Goal: Check status: Check status

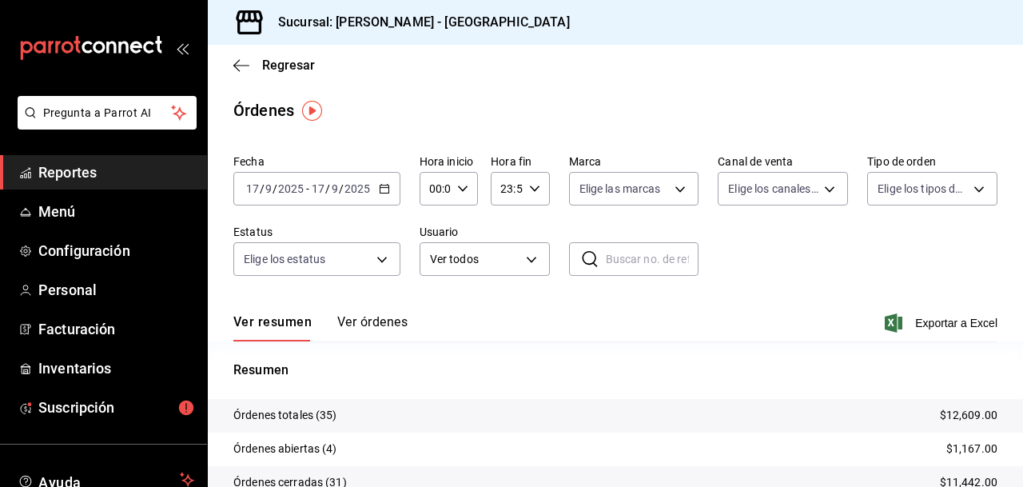
click at [92, 172] on span "Reportes" at bounding box center [116, 172] width 156 height 22
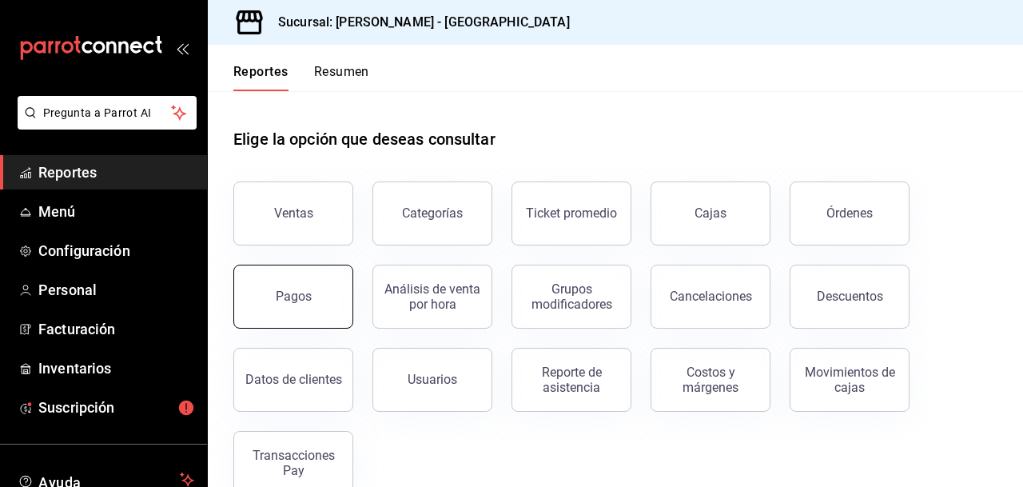
click at [294, 294] on div "Pagos" at bounding box center [294, 296] width 36 height 15
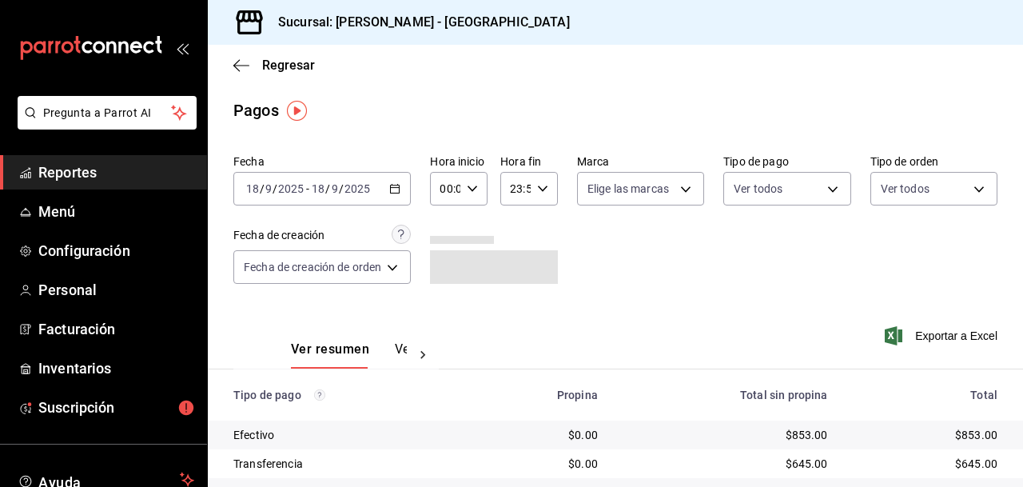
scroll to position [103, 0]
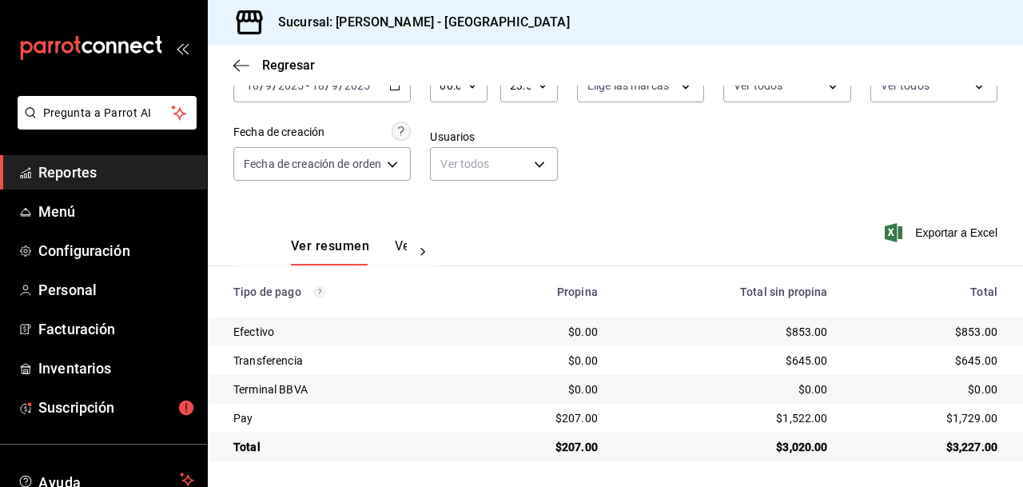
click at [70, 170] on span "Reportes" at bounding box center [116, 172] width 156 height 22
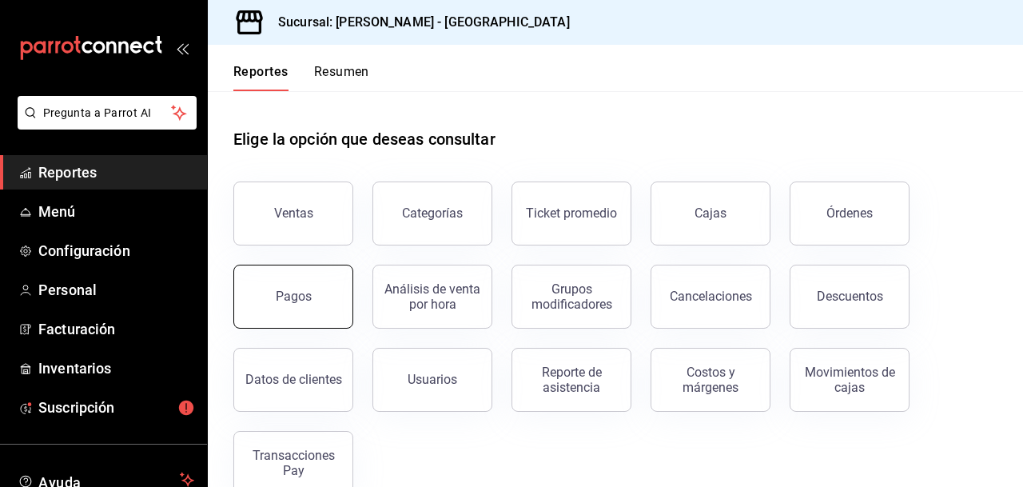
click at [283, 297] on div "Pagos" at bounding box center [294, 296] width 36 height 15
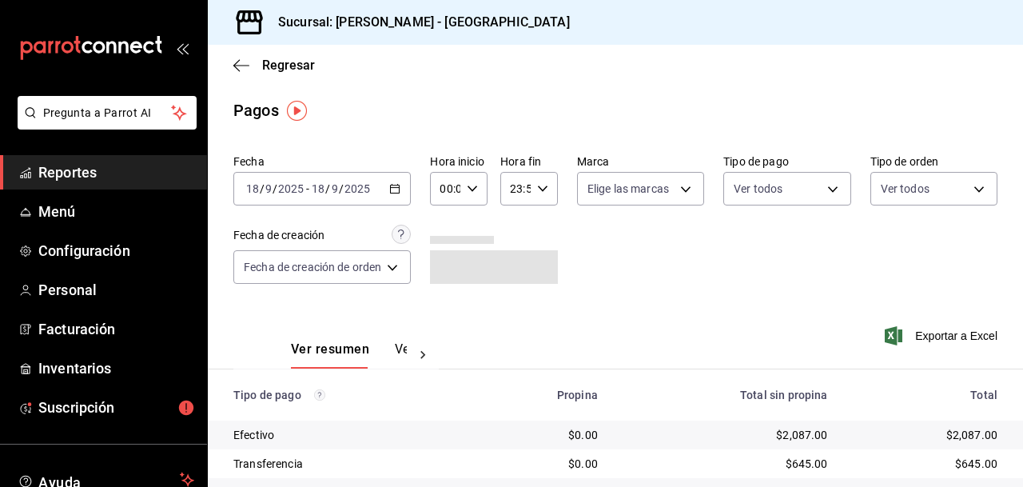
click at [397, 185] on icon "button" at bounding box center [394, 188] width 11 height 11
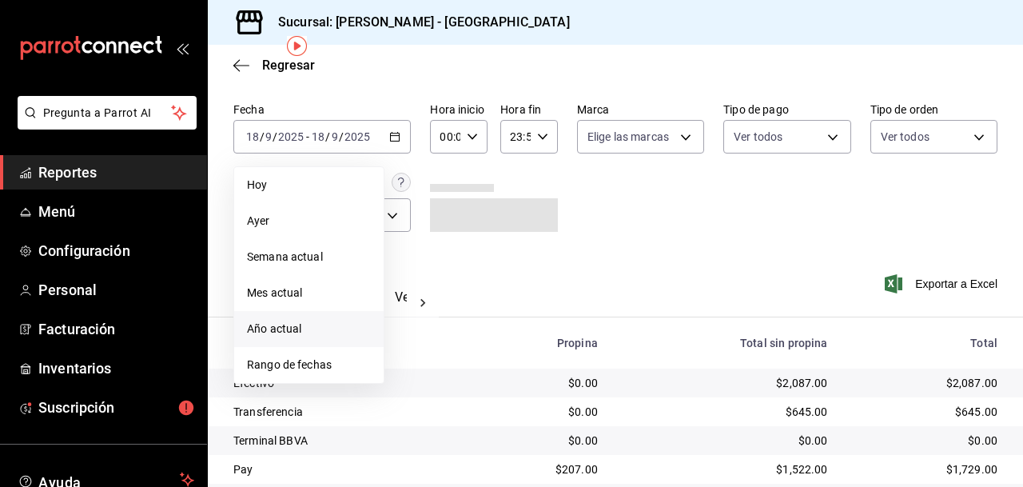
scroll to position [96, 0]
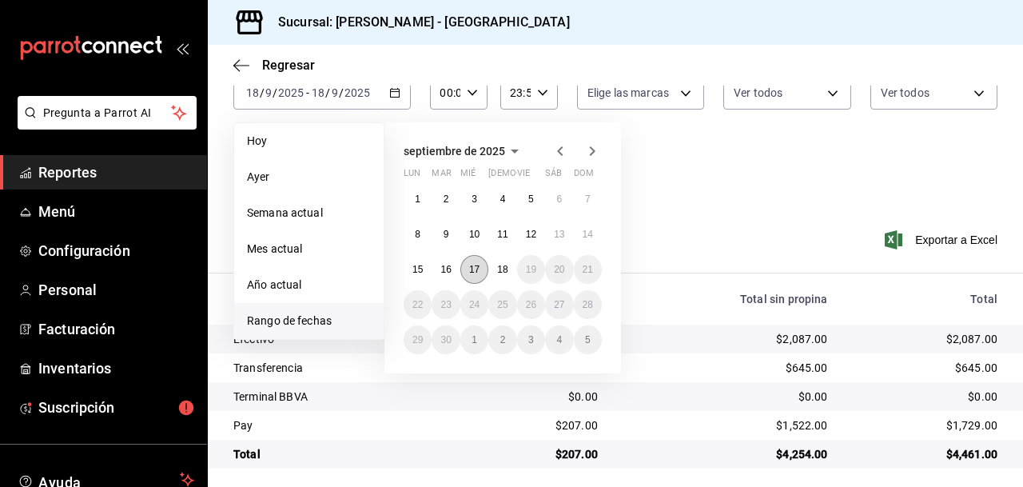
click at [474, 265] on abbr "17" at bounding box center [474, 269] width 10 height 11
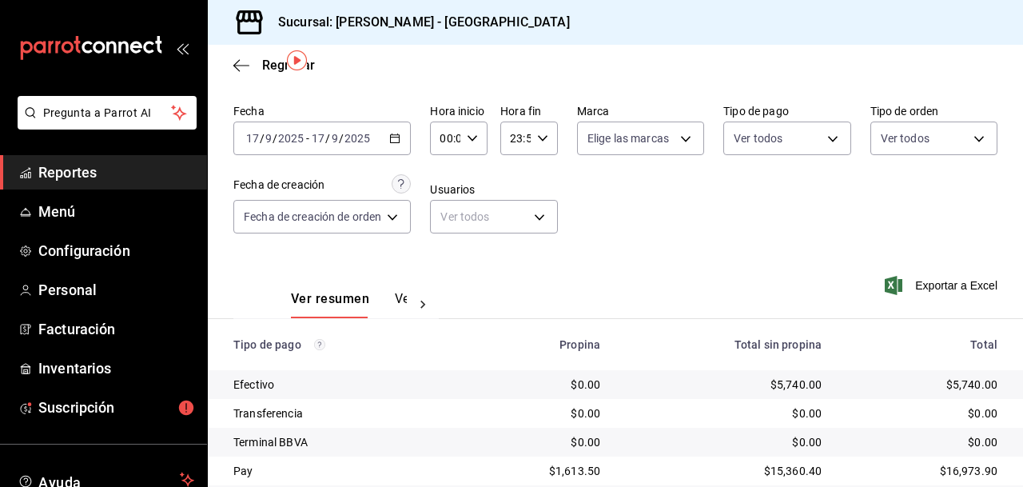
scroll to position [103, 0]
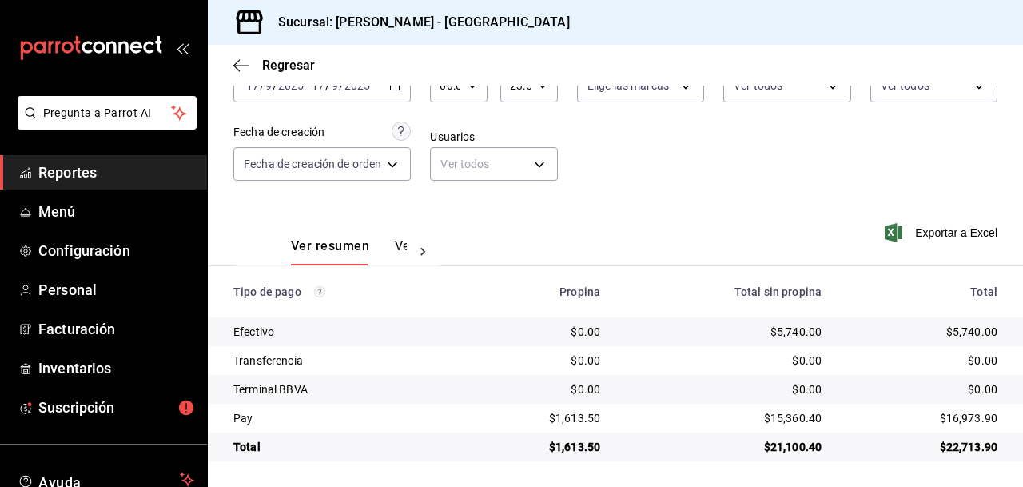
click at [73, 173] on span "Reportes" at bounding box center [116, 172] width 156 height 22
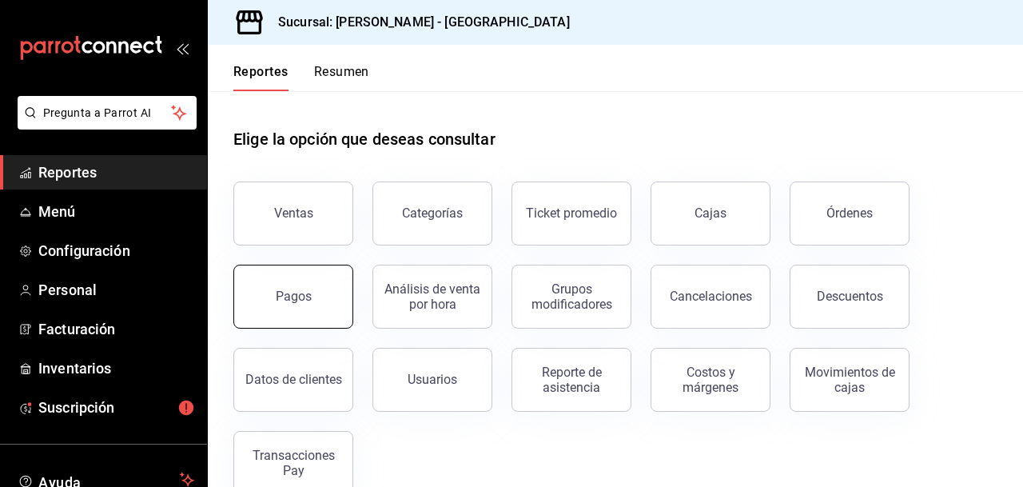
click at [285, 291] on div "Pagos" at bounding box center [294, 296] width 36 height 15
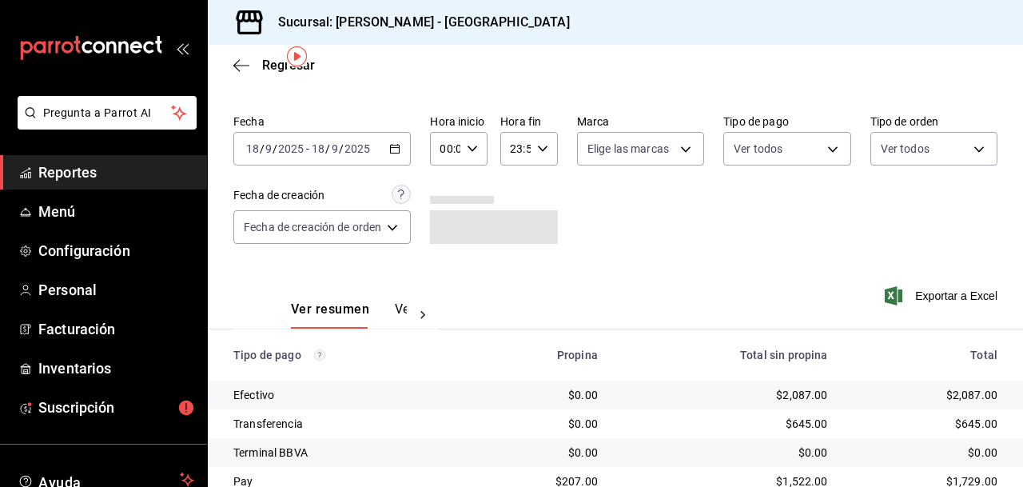
scroll to position [60, 0]
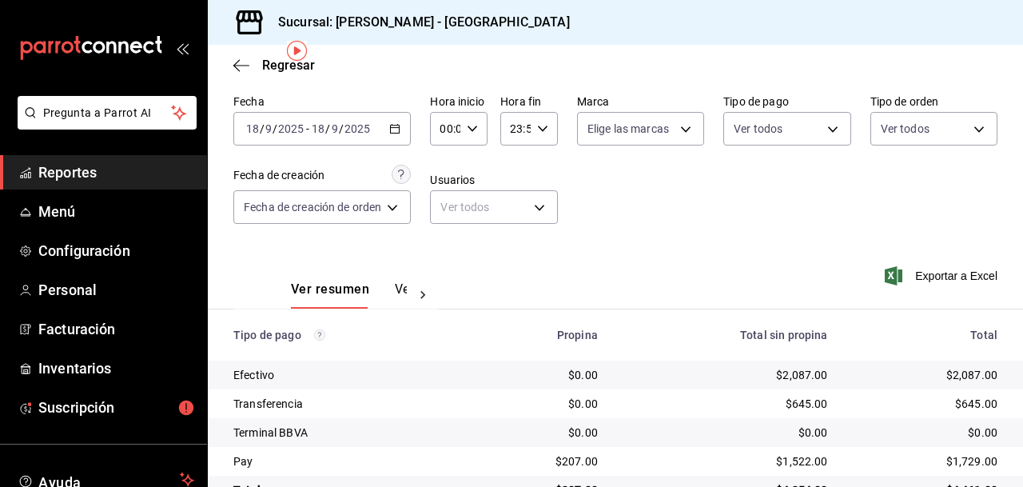
click at [397, 129] on icon "button" at bounding box center [394, 128] width 11 height 11
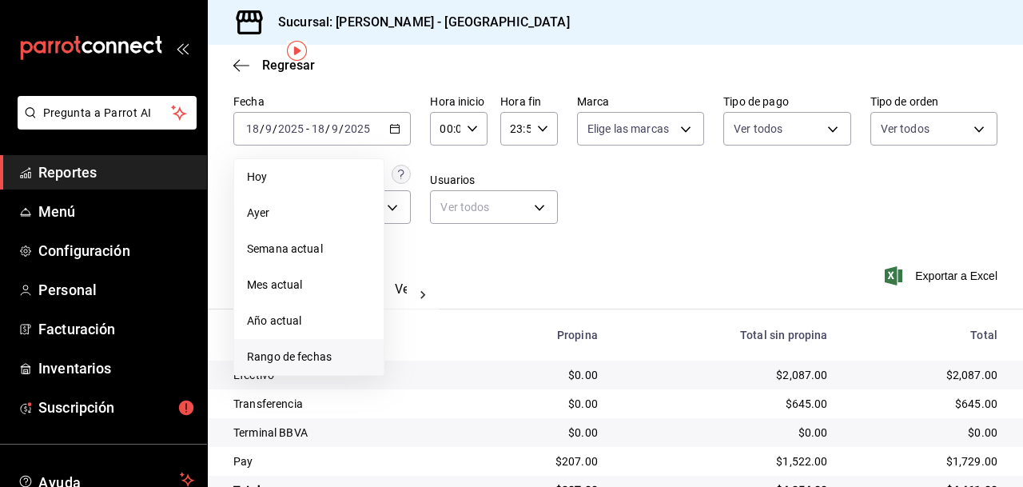
click at [310, 357] on span "Rango de fechas" at bounding box center [309, 357] width 124 height 17
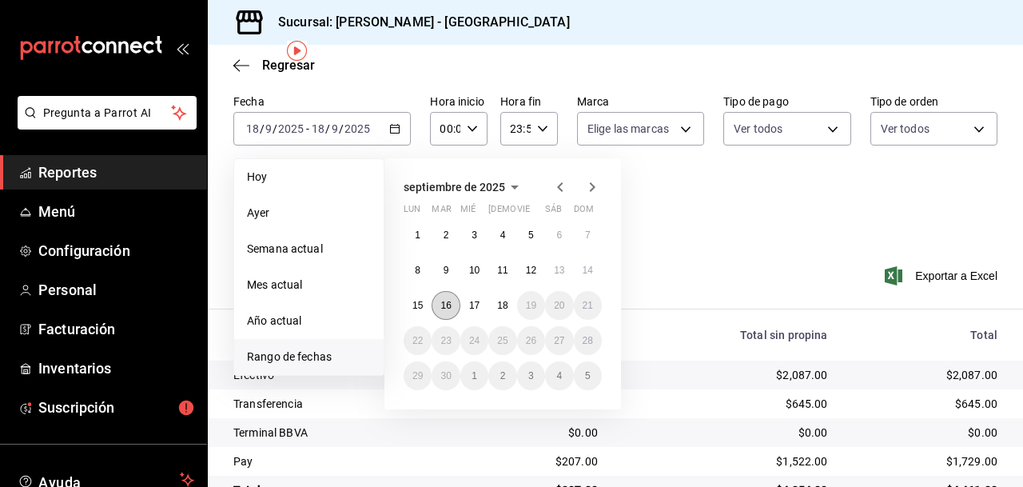
click at [446, 301] on abbr "16" at bounding box center [446, 305] width 10 height 11
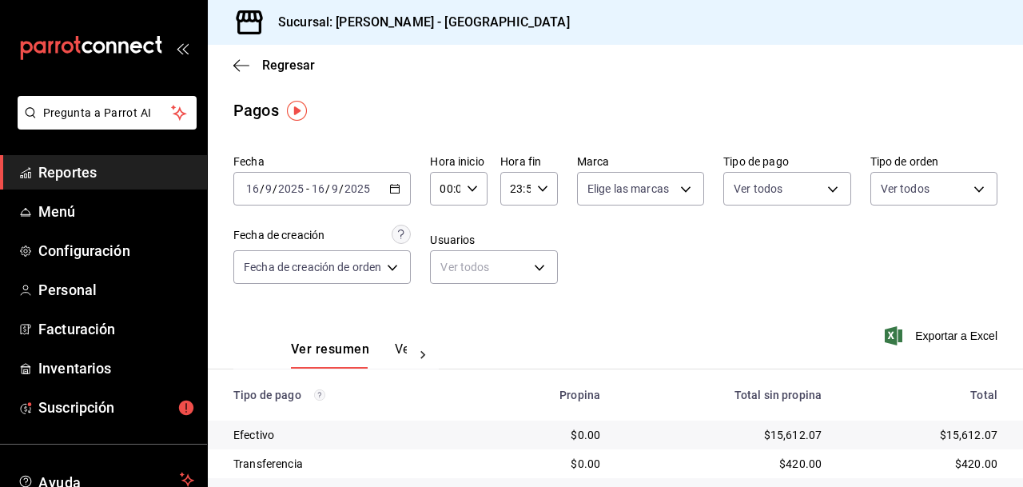
click at [399, 187] on \(Stroke\) "button" at bounding box center [395, 187] width 9 height 1
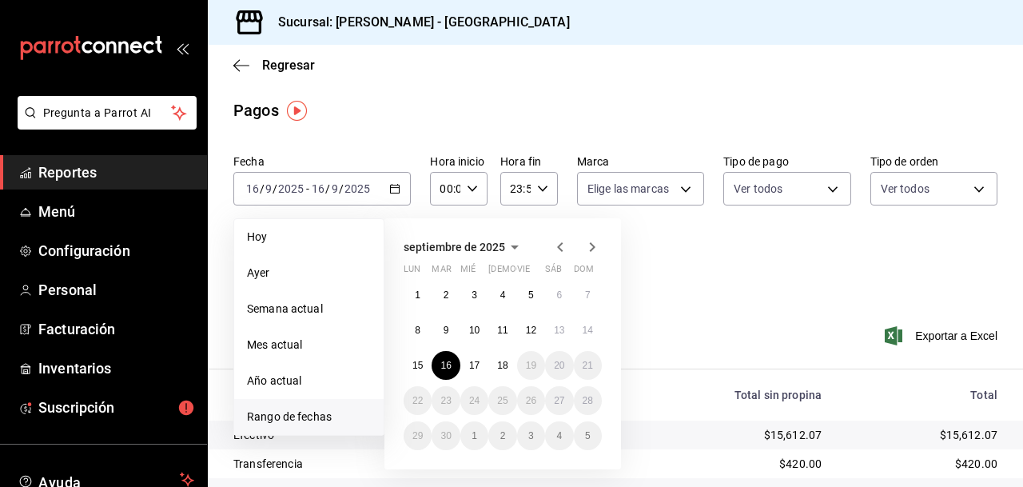
click at [317, 418] on span "Rango de fechas" at bounding box center [309, 417] width 124 height 17
click at [530, 331] on abbr "12" at bounding box center [531, 330] width 10 height 11
click at [590, 329] on abbr "14" at bounding box center [588, 330] width 10 height 11
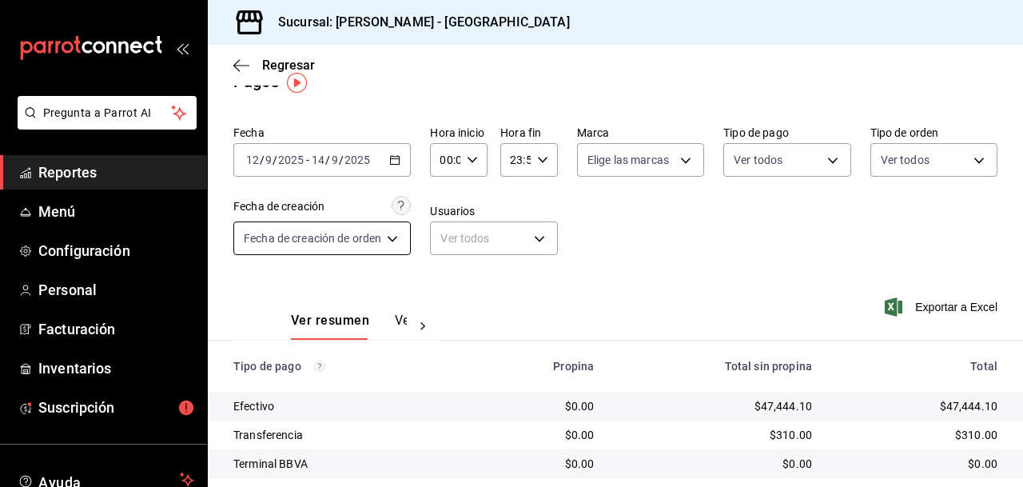
scroll to position [28, 0]
click at [78, 173] on span "Reportes" at bounding box center [116, 172] width 156 height 22
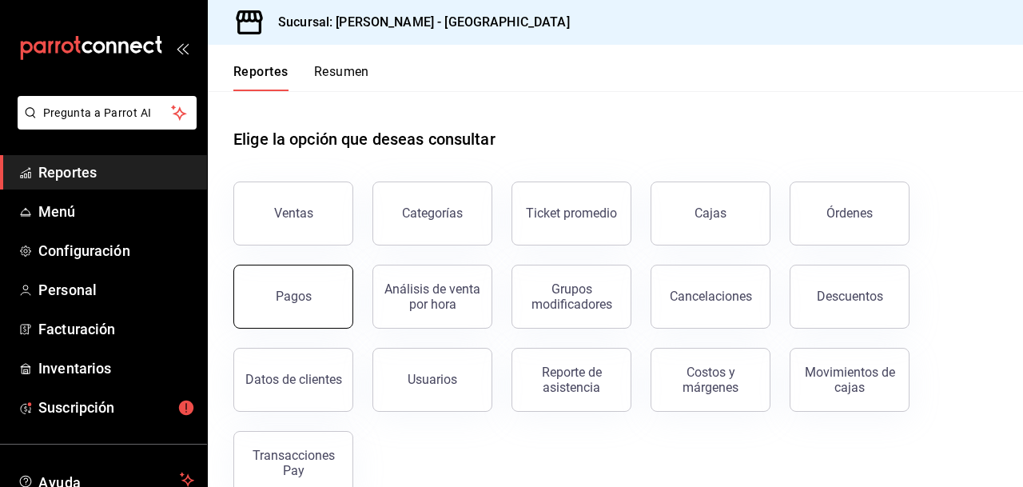
click at [293, 300] on div "Pagos" at bounding box center [294, 296] width 36 height 15
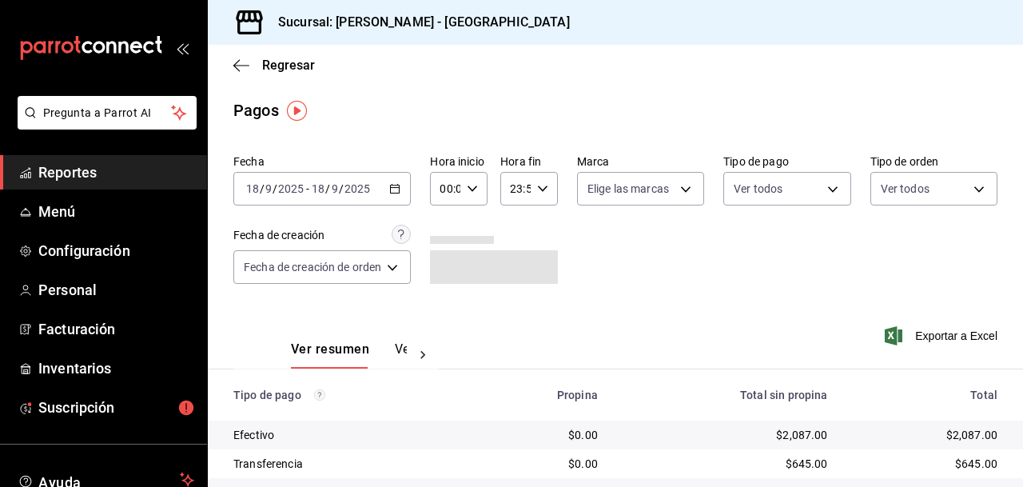
click at [396, 187] on \(Stroke\) "button" at bounding box center [395, 187] width 9 height 1
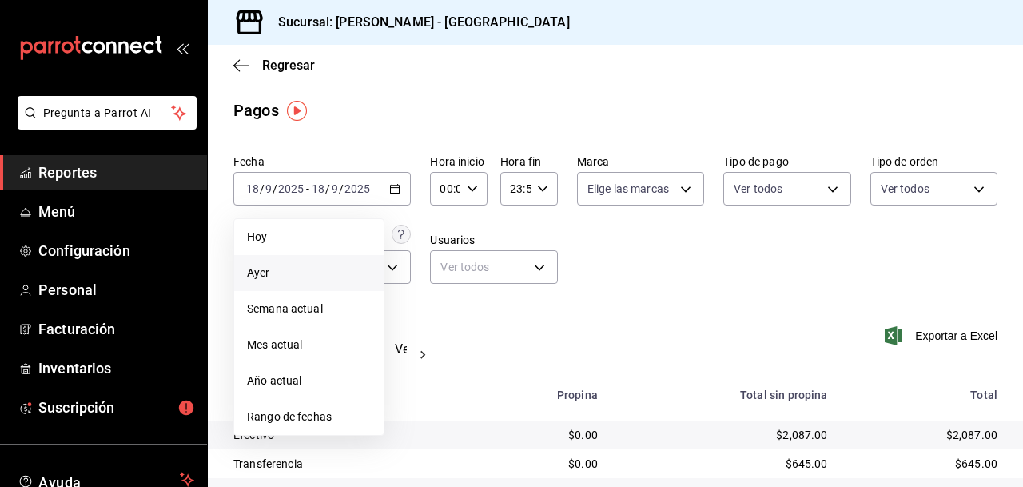
click at [261, 271] on span "Ayer" at bounding box center [309, 273] width 124 height 17
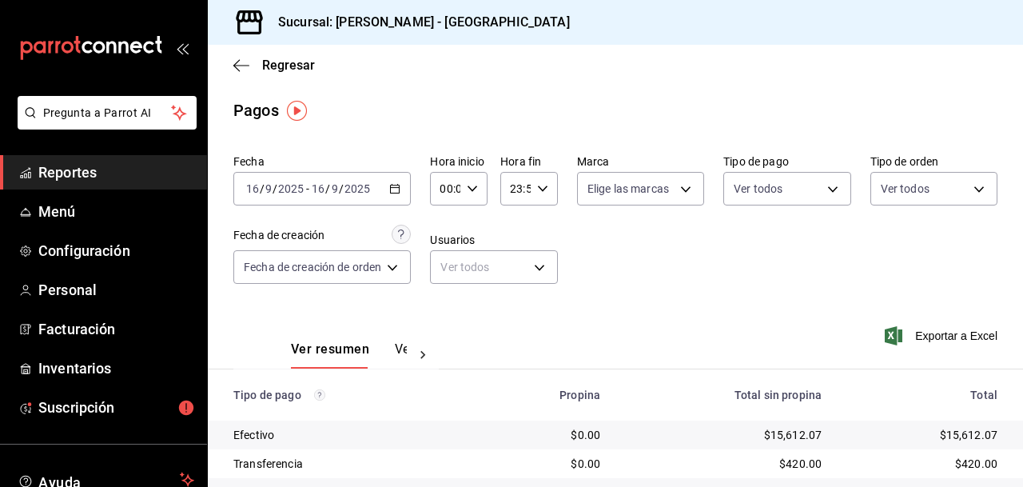
click at [398, 186] on icon "button" at bounding box center [394, 188] width 11 height 11
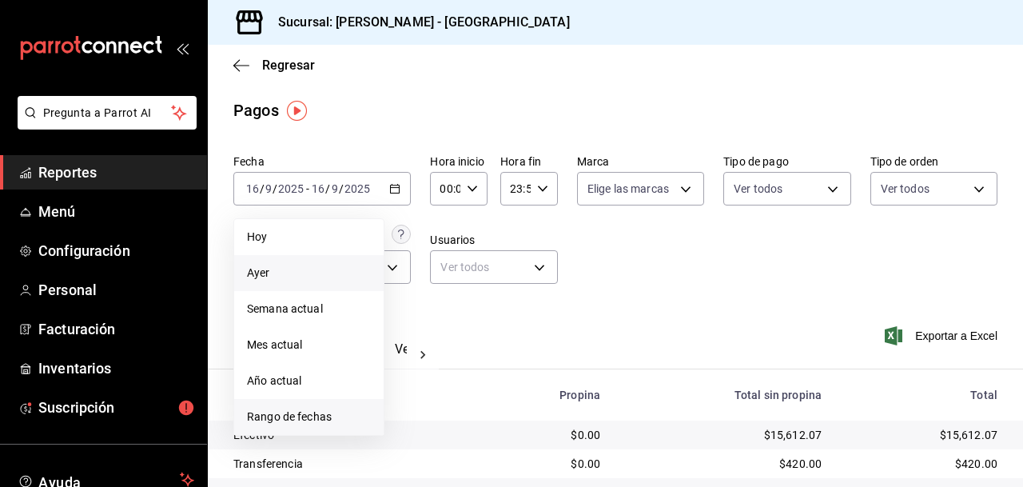
click at [309, 413] on span "Rango de fechas" at bounding box center [309, 417] width 124 height 17
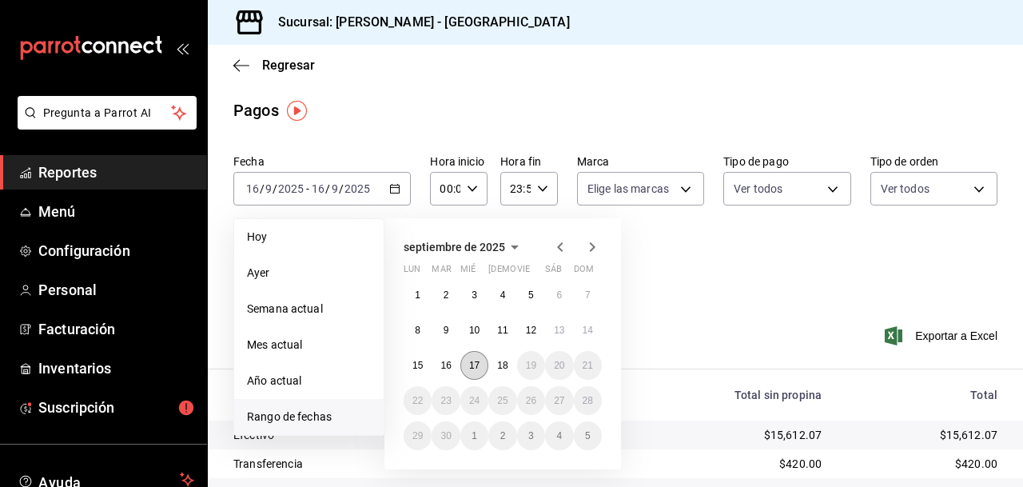
click at [475, 361] on abbr "17" at bounding box center [474, 365] width 10 height 11
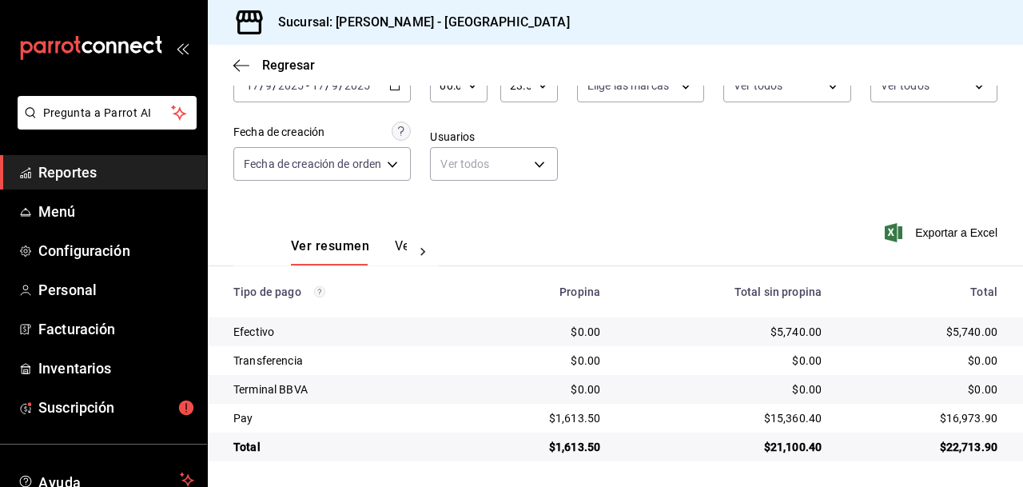
scroll to position [101, 0]
